Goal: Task Accomplishment & Management: Manage account settings

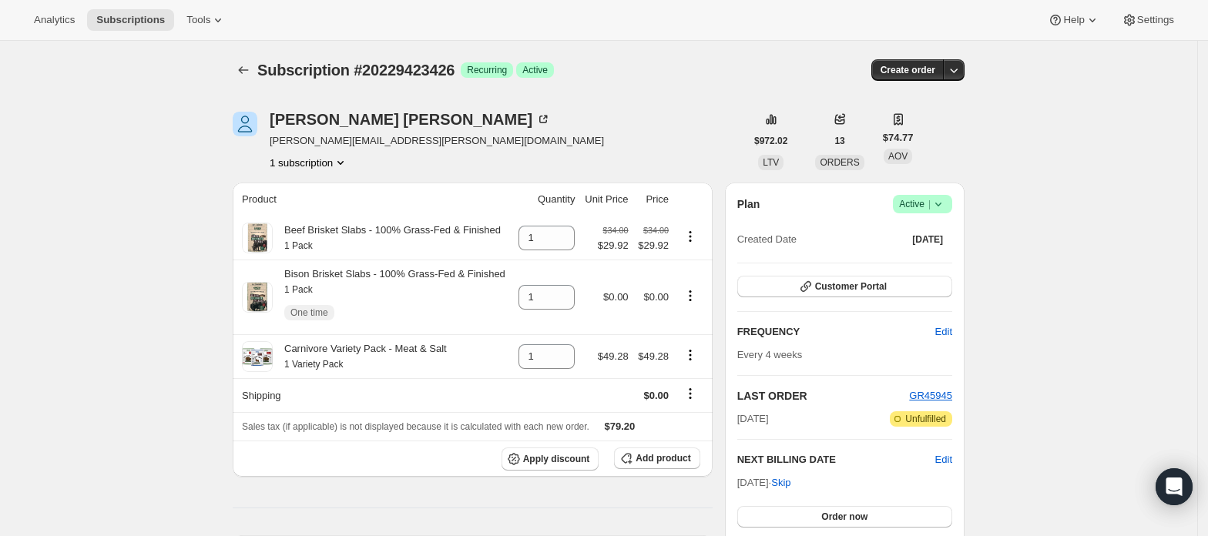
click at [316, 164] on button "1 subscription" at bounding box center [309, 162] width 79 height 15
